Goal: Transaction & Acquisition: Purchase product/service

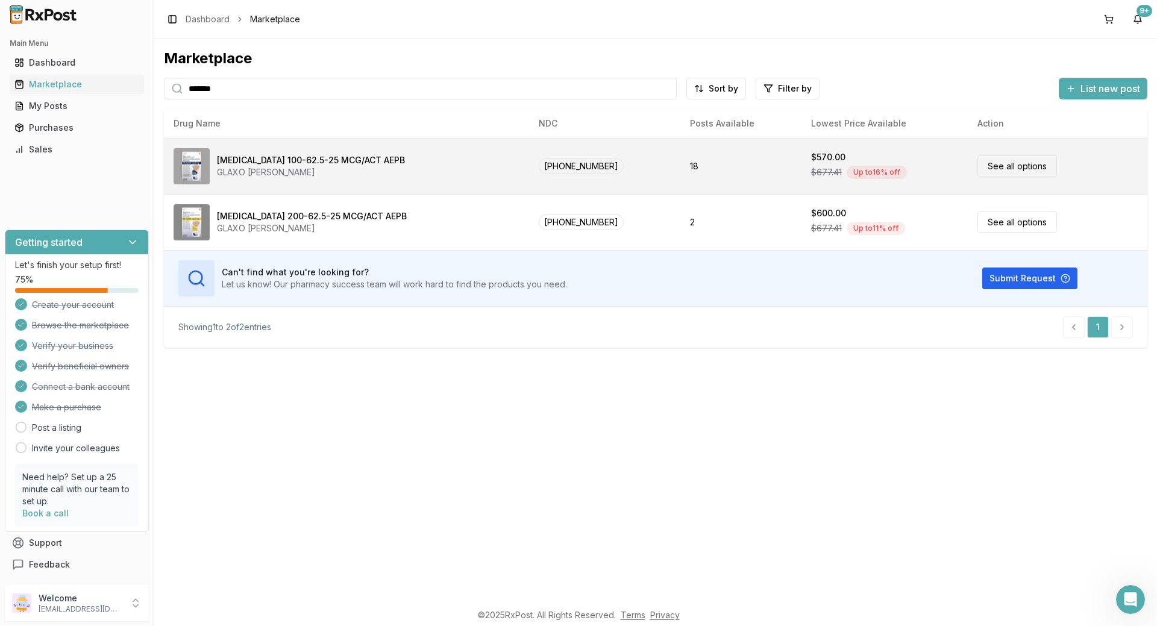
click at [378, 161] on div "[MEDICAL_DATA] 100-62.5-25 MCG/ACT AEPB" at bounding box center [311, 160] width 188 height 12
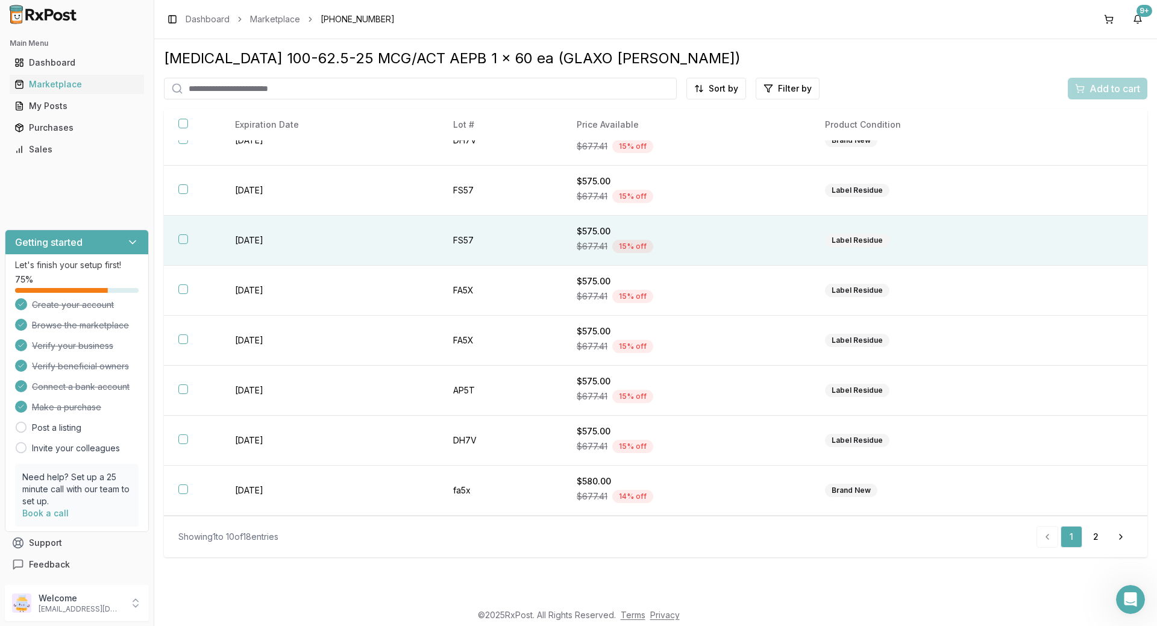
scroll to position [125, 0]
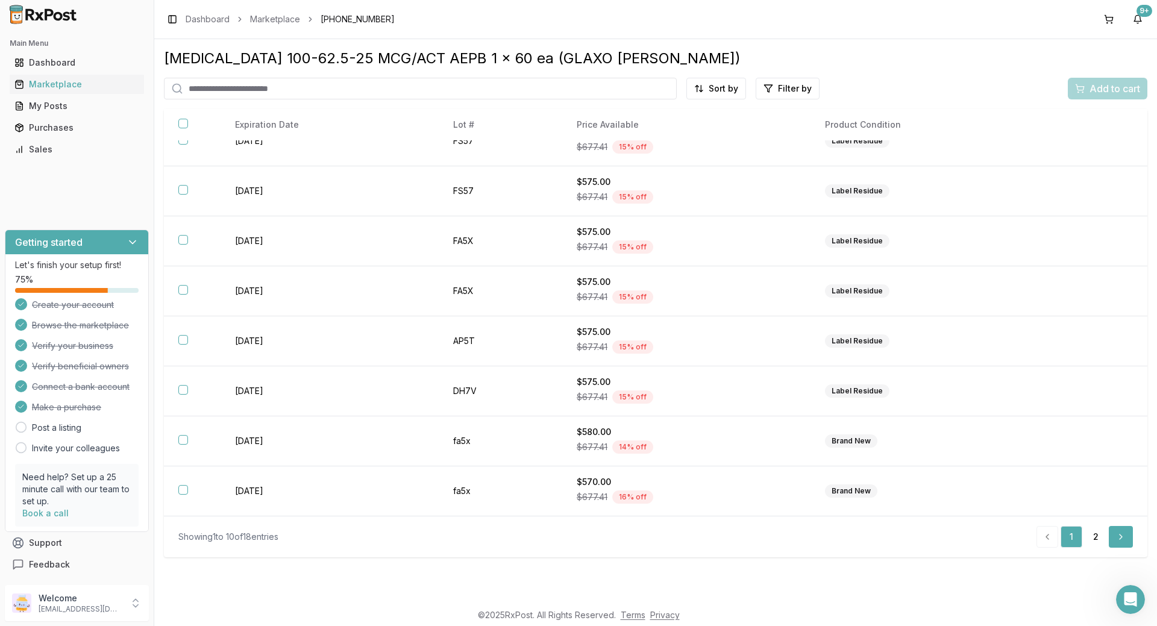
click at [1112, 538] on link "Next" at bounding box center [1121, 537] width 24 height 22
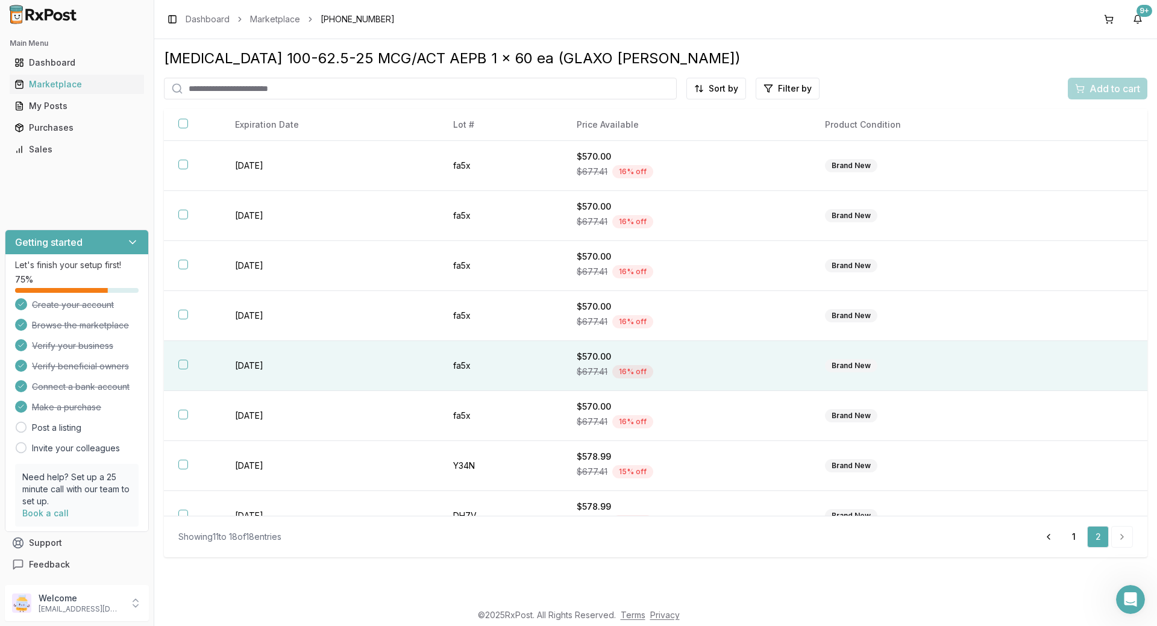
click at [183, 360] on button "button" at bounding box center [183, 365] width 10 height 10
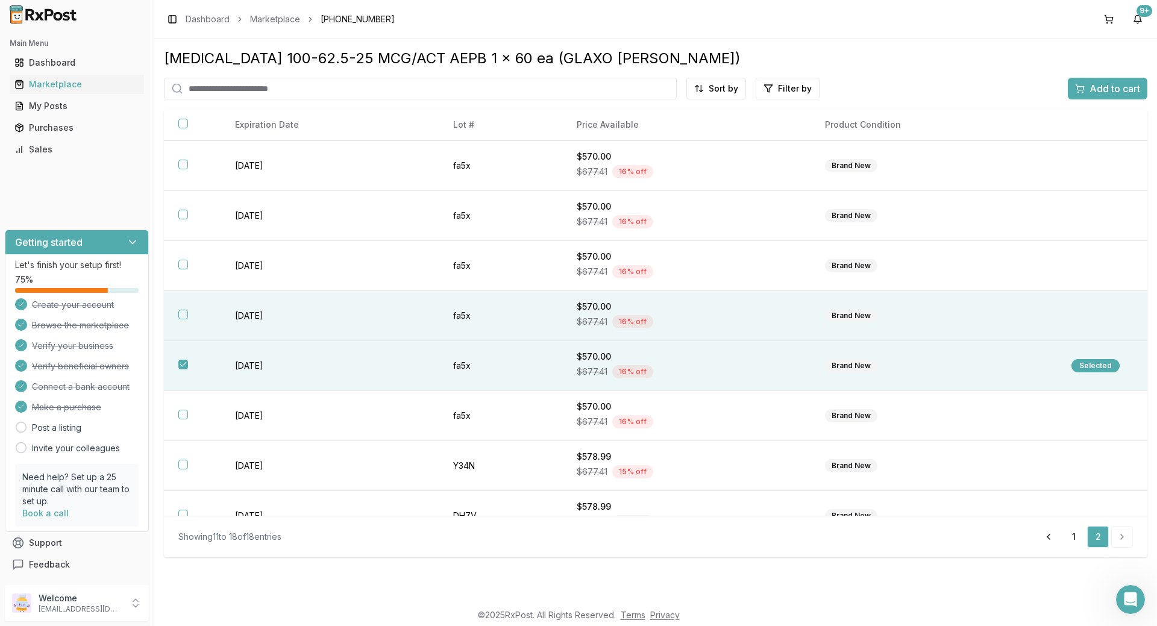
click at [180, 315] on button "button" at bounding box center [183, 315] width 10 height 10
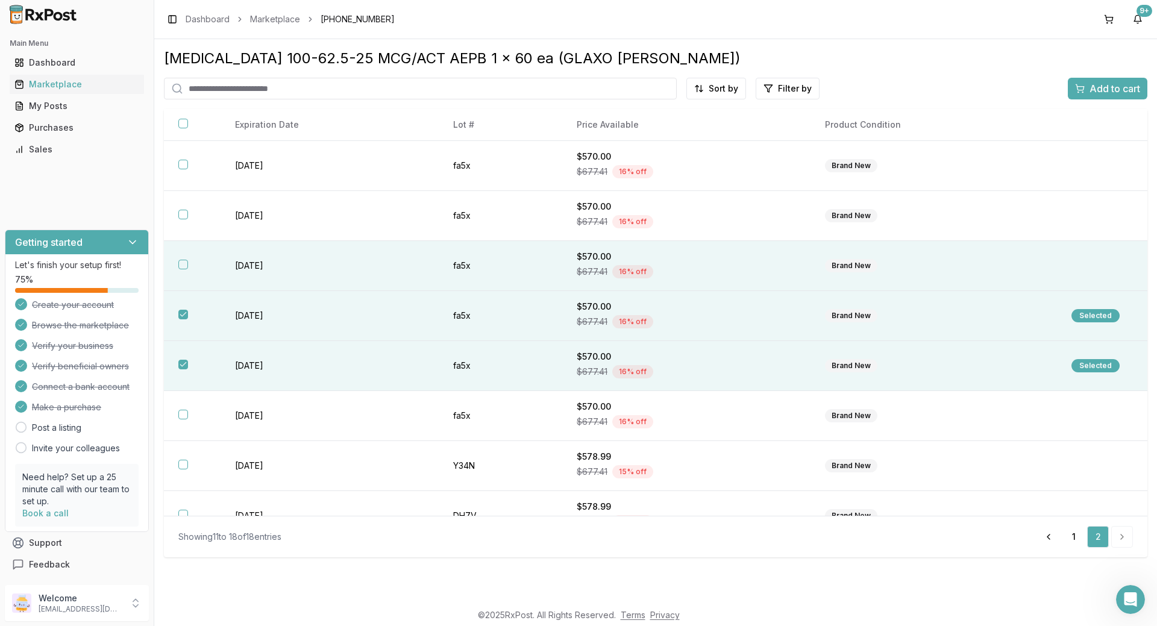
click at [178, 265] on th at bounding box center [192, 266] width 57 height 50
click at [1095, 77] on div "[MEDICAL_DATA] 100-62.5-25 MCG/ACT AEPB 1 x 60 ea (GLAXO [PERSON_NAME]) Sort by…" at bounding box center [655, 303] width 983 height 509
click at [1097, 88] on span "Add to cart" at bounding box center [1114, 88] width 51 height 14
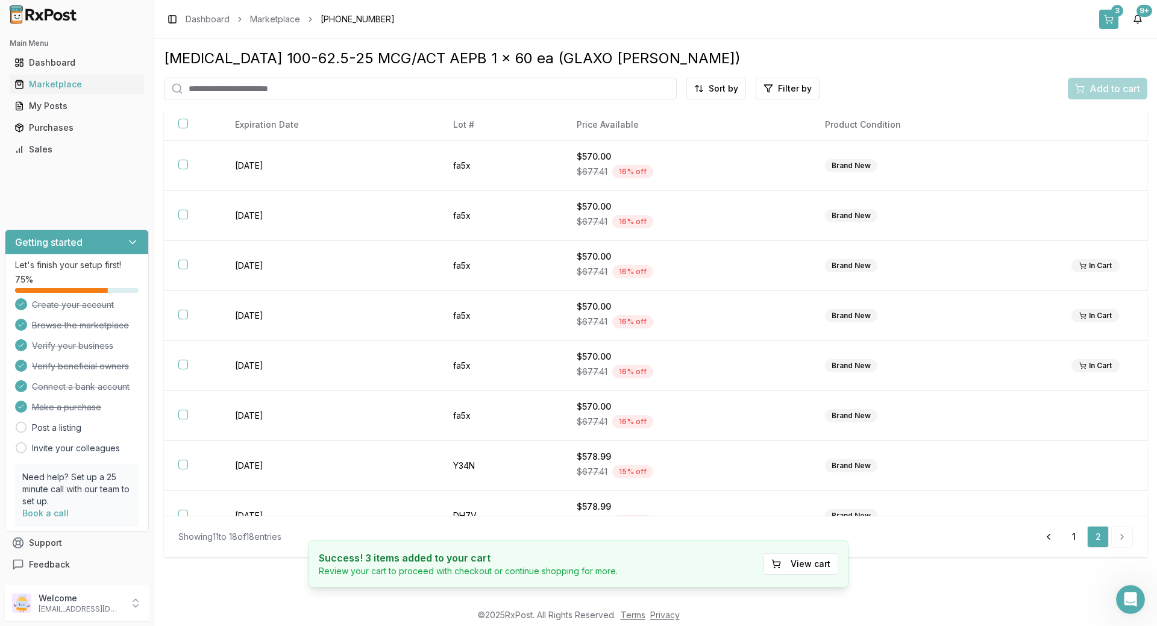
click at [1110, 20] on button "3" at bounding box center [1108, 19] width 19 height 19
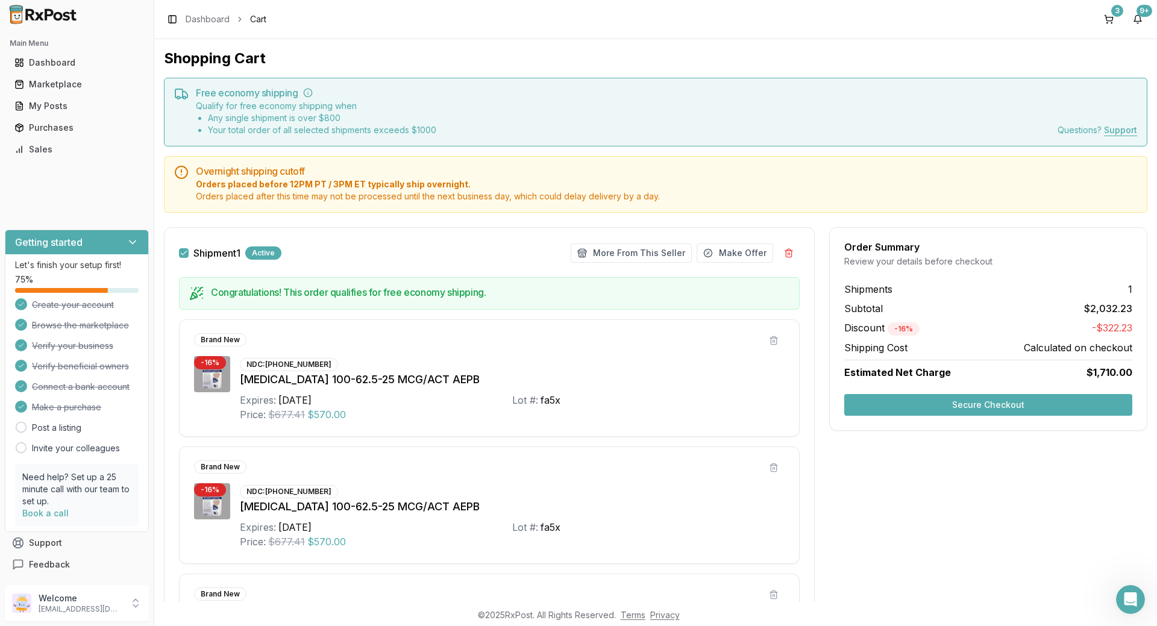
click at [899, 408] on button "Secure Checkout" at bounding box center [988, 405] width 288 height 22
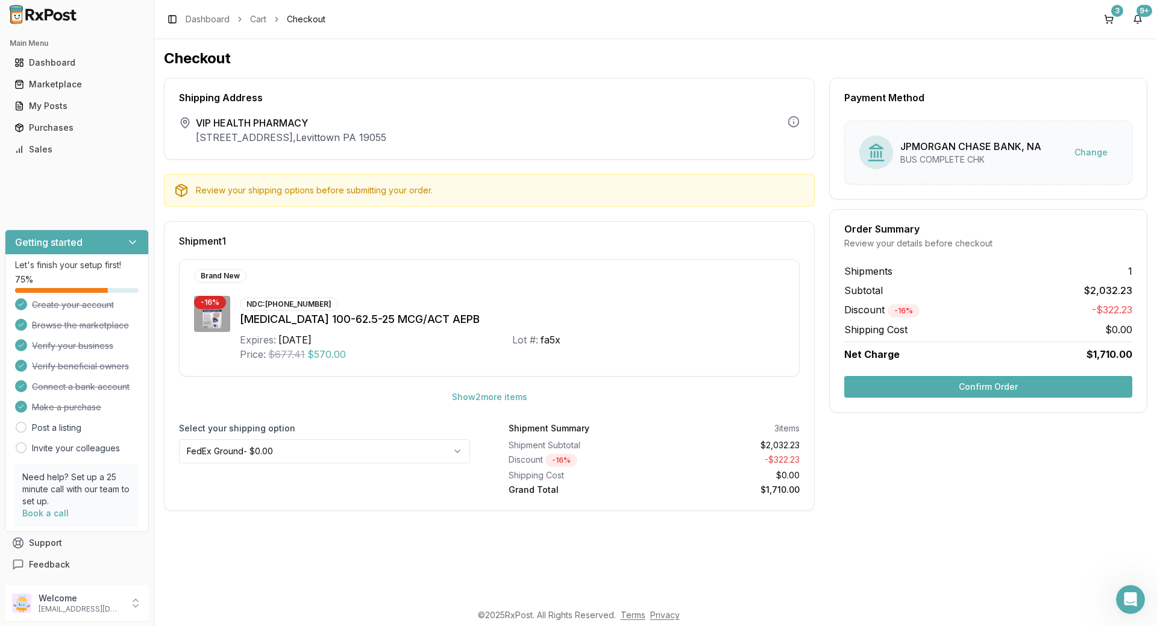
click at [911, 390] on button "Confirm Order" at bounding box center [988, 387] width 288 height 22
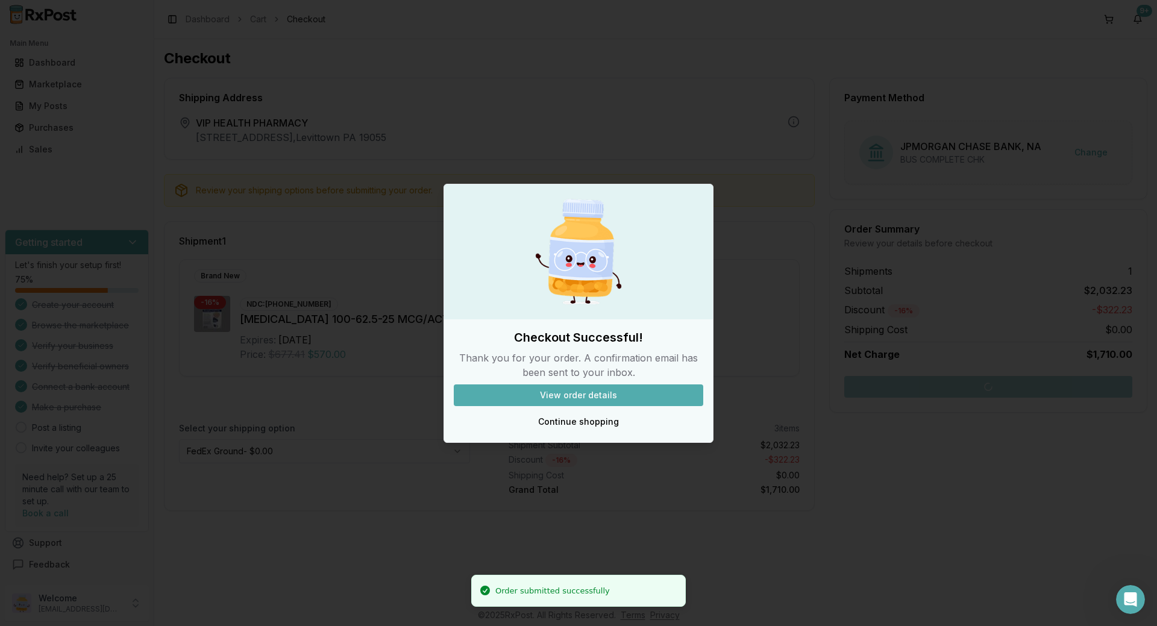
click at [574, 397] on button "View order details" at bounding box center [578, 395] width 249 height 22
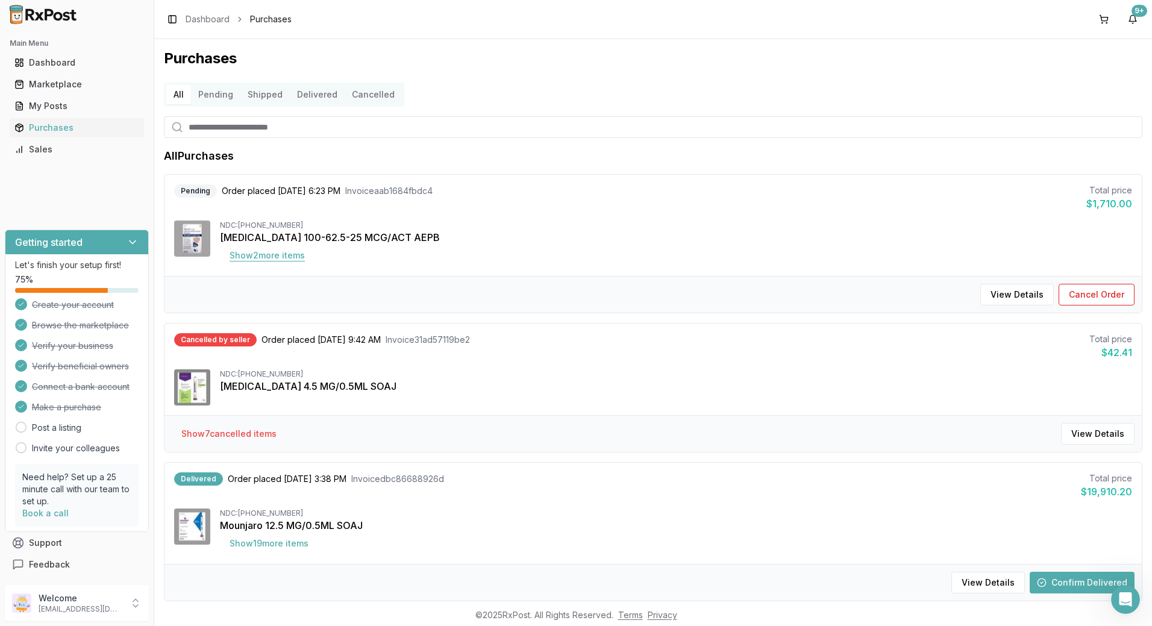
click at [282, 257] on button "Show 2 more item s" at bounding box center [267, 256] width 95 height 22
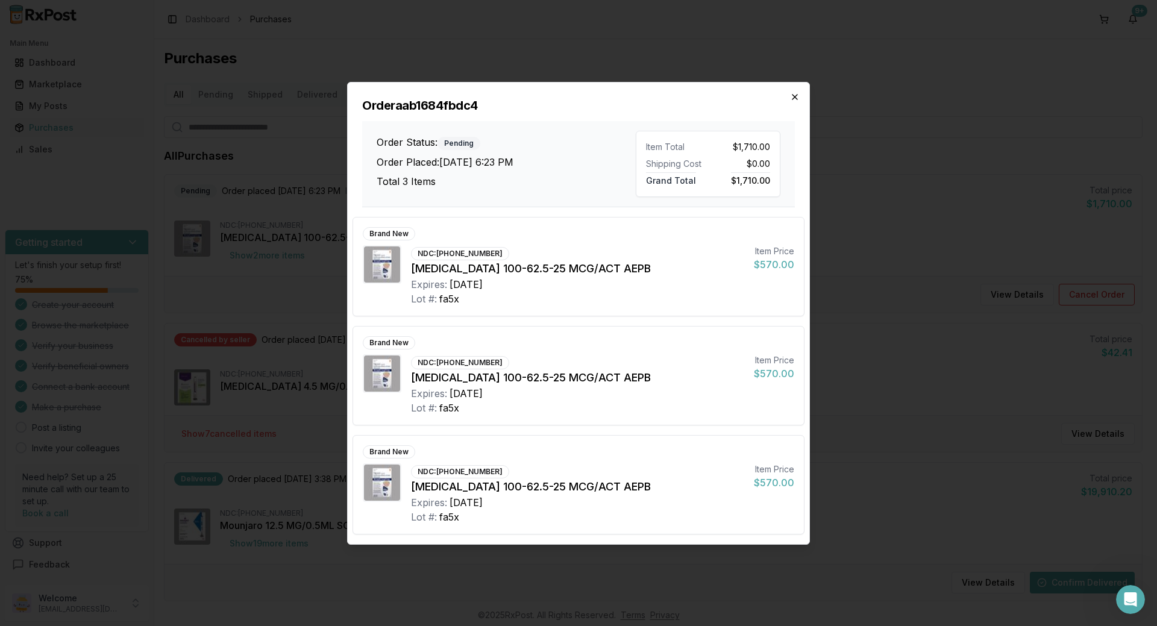
click at [795, 99] on icon "button" at bounding box center [795, 97] width 10 height 10
